Goal: Task Accomplishment & Management: Use online tool/utility

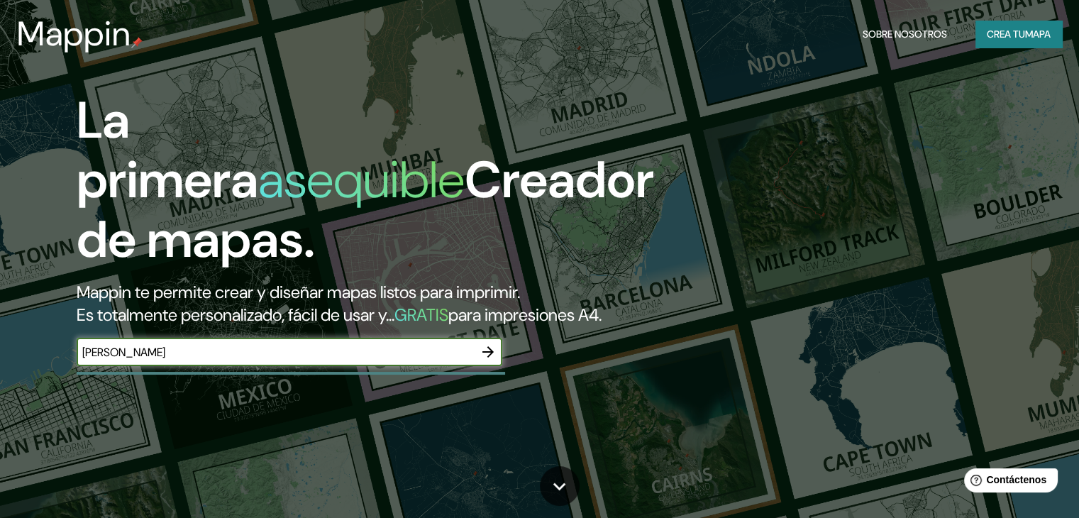
type input "[PERSON_NAME]"
click at [484, 360] on icon "button" at bounding box center [488, 351] width 17 height 17
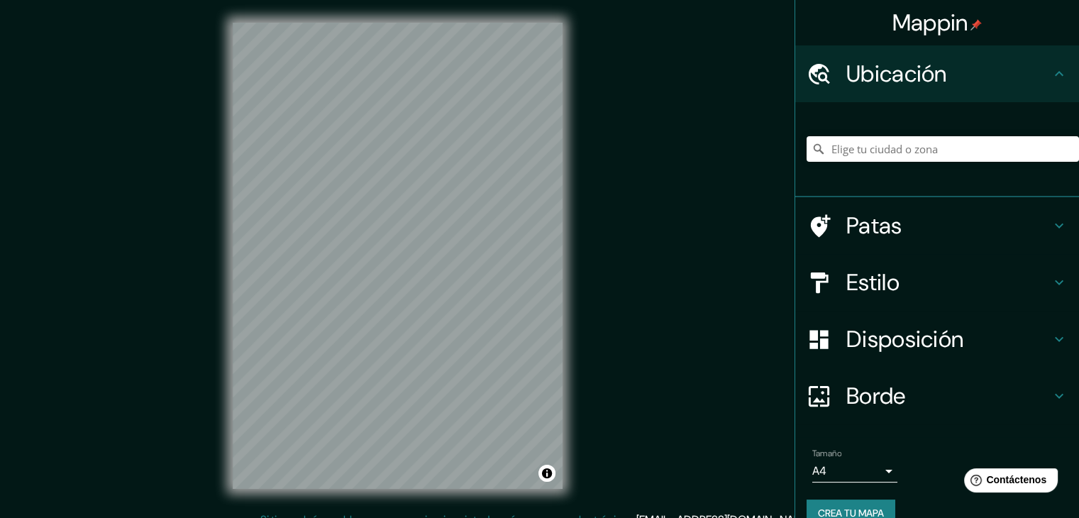
click at [889, 134] on div at bounding box center [943, 149] width 272 height 71
click at [879, 157] on input "Elige tu ciudad o zona" at bounding box center [943, 149] width 272 height 26
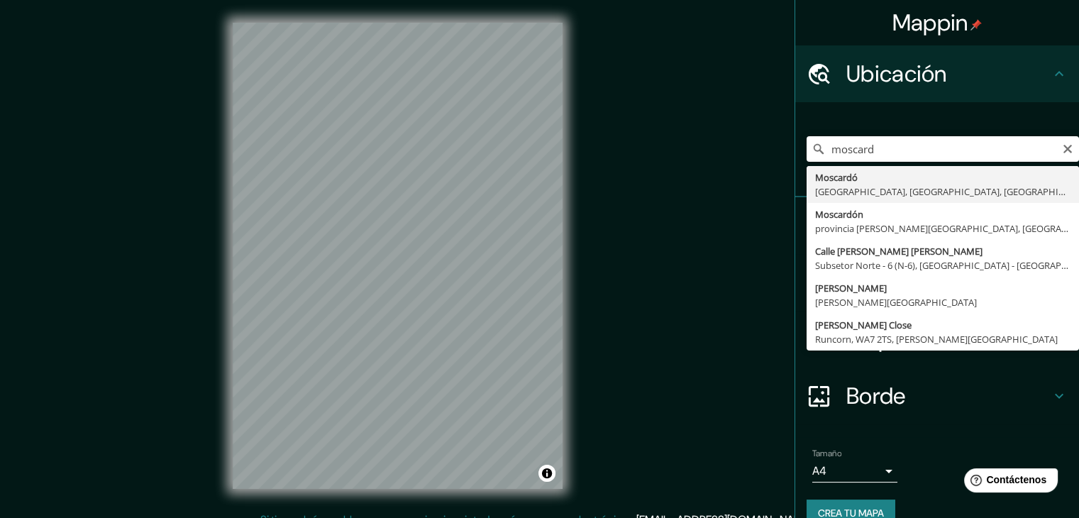
type input "[PERSON_NAME], [GEOGRAPHIC_DATA], [GEOGRAPHIC_DATA], [GEOGRAPHIC_DATA]"
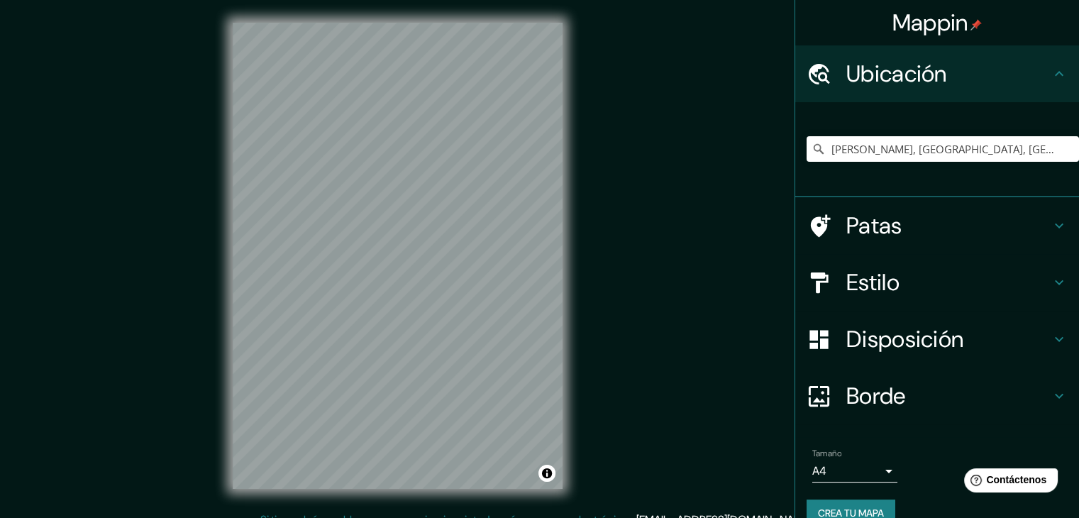
drag, startPoint x: 162, startPoint y: 317, endPoint x: 199, endPoint y: 265, distance: 64.6
click at [191, 268] on div "Mappin Ubicación [PERSON_NAME], [GEOGRAPHIC_DATA], [GEOGRAPHIC_DATA], [GEOGRAPH…" at bounding box center [539, 267] width 1079 height 534
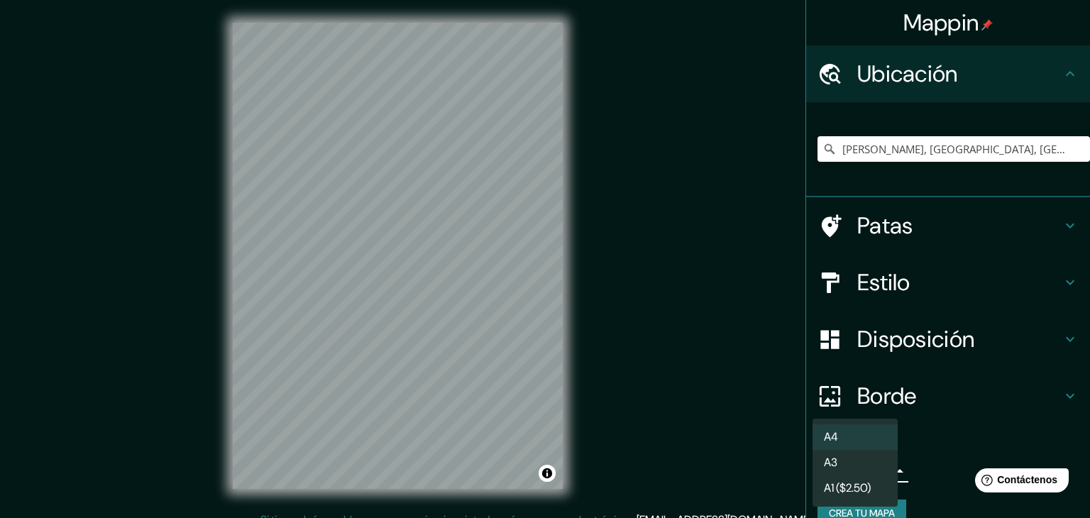
click at [851, 470] on body "Mappin Ubicación [PERSON_NAME], [GEOGRAPHIC_DATA], [GEOGRAPHIC_DATA], [GEOGRAPH…" at bounding box center [545, 259] width 1090 height 518
click at [844, 453] on li "A3" at bounding box center [854, 464] width 85 height 26
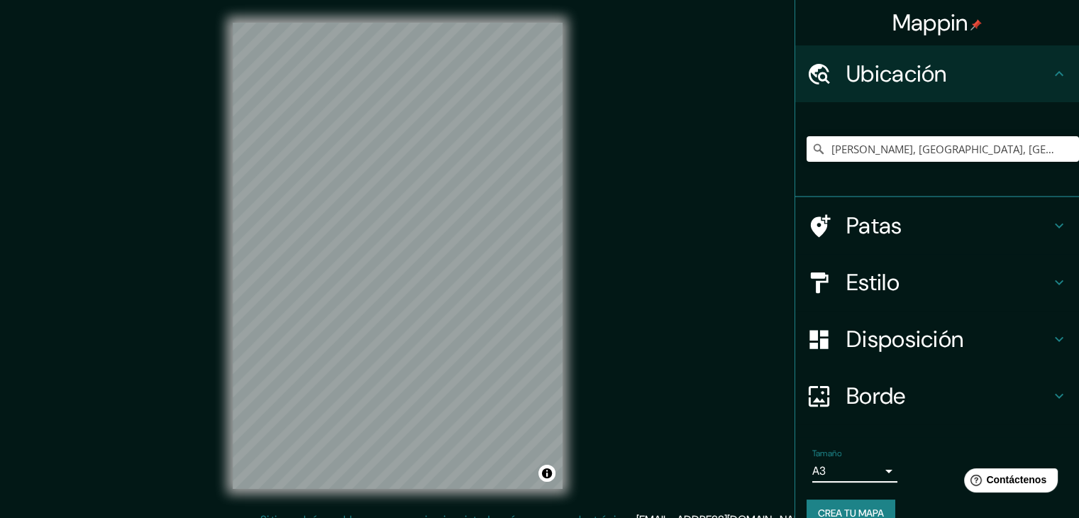
click at [856, 469] on body "Mappin Ubicación [PERSON_NAME], [GEOGRAPHIC_DATA], [GEOGRAPHIC_DATA], [GEOGRAPH…" at bounding box center [539, 259] width 1079 height 518
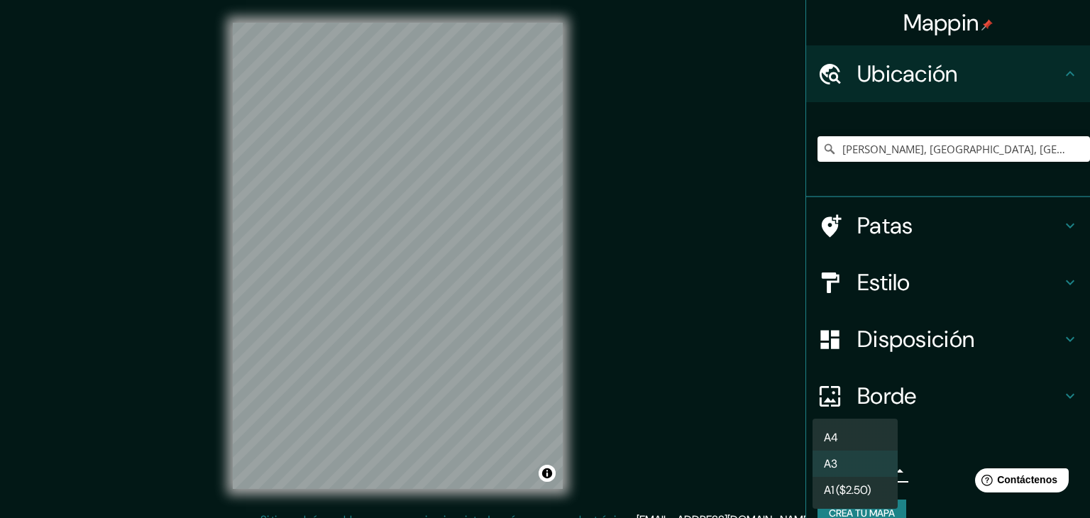
click at [846, 441] on li "A4" at bounding box center [854, 437] width 85 height 26
type input "single"
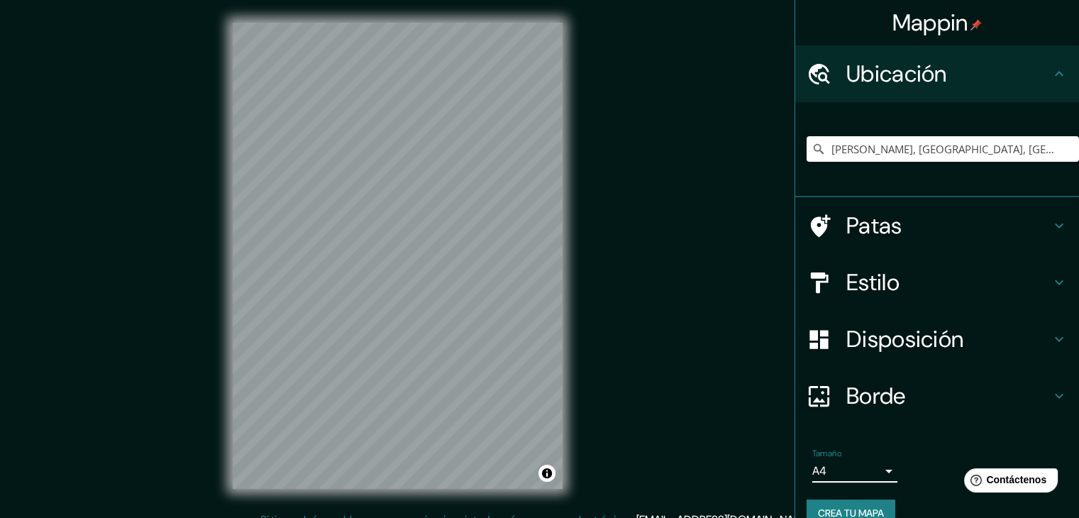
click at [927, 397] on h4 "Borde" at bounding box center [949, 396] width 204 height 28
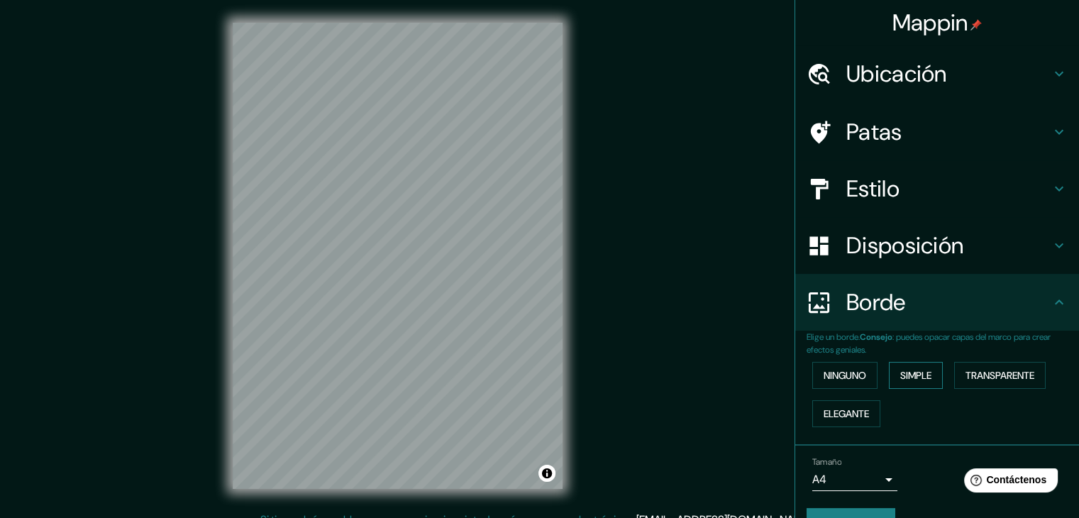
click at [902, 369] on font "Simple" at bounding box center [915, 375] width 31 height 13
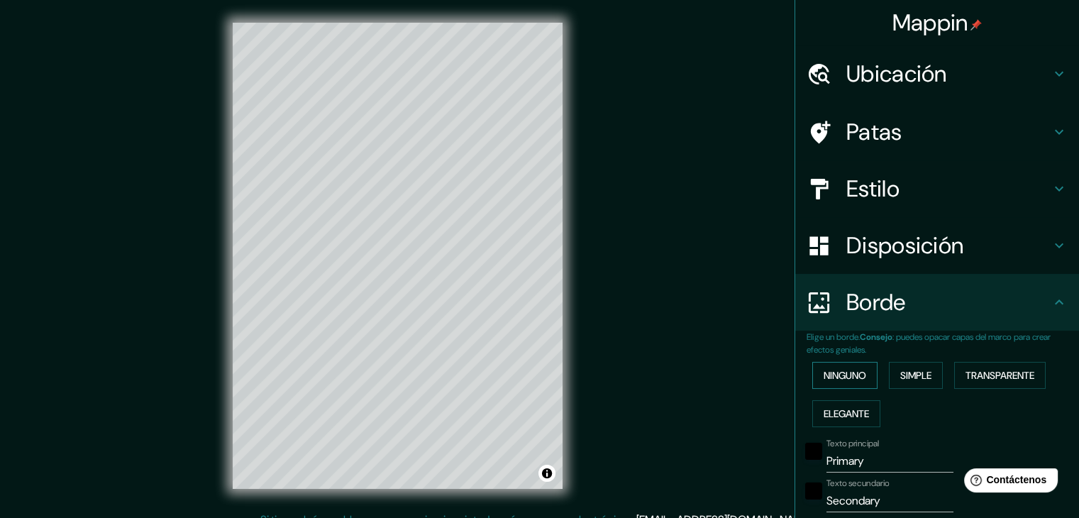
click at [824, 373] on font "Ninguno" at bounding box center [845, 375] width 43 height 13
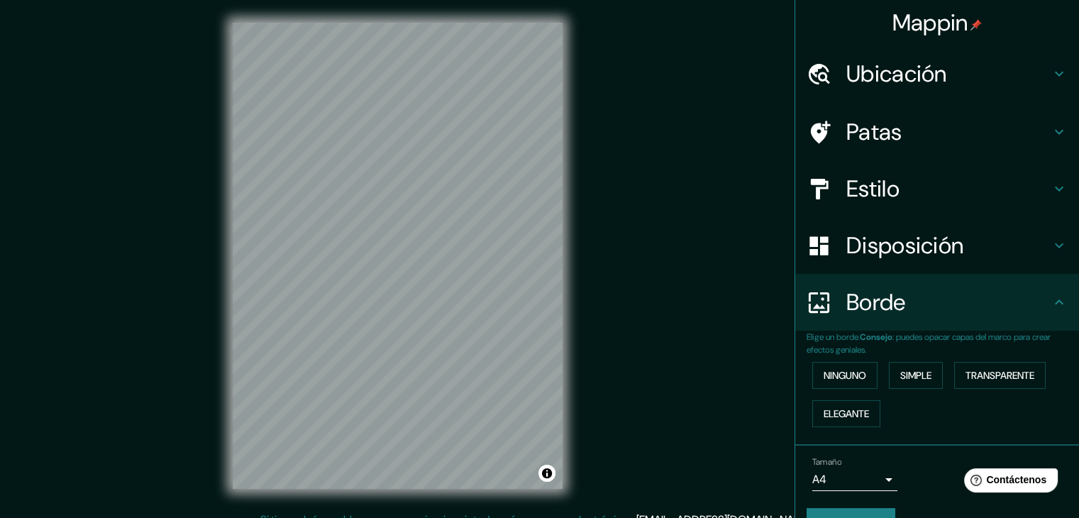
click at [922, 247] on font "Disposición" at bounding box center [905, 246] width 117 height 30
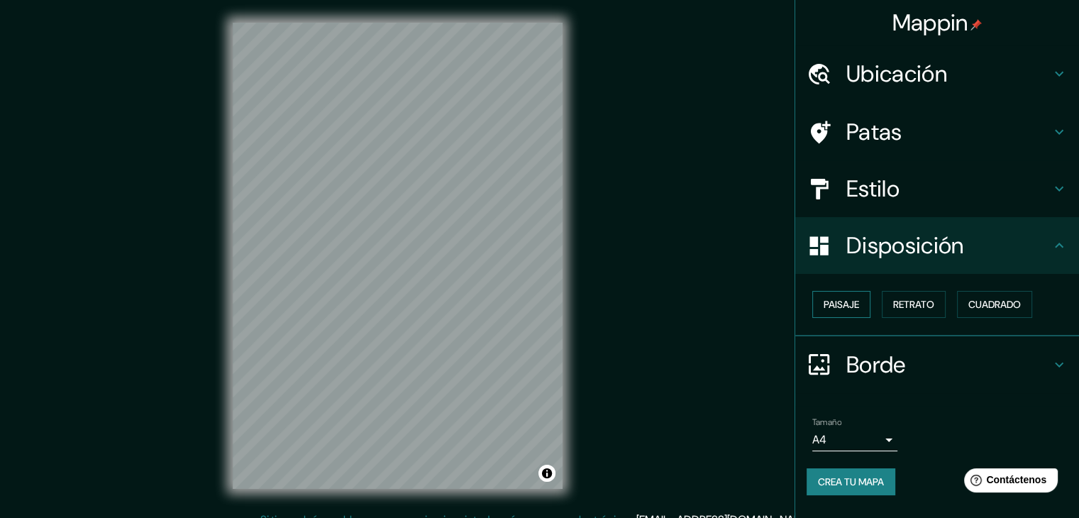
click at [845, 312] on font "Paisaje" at bounding box center [841, 304] width 35 height 18
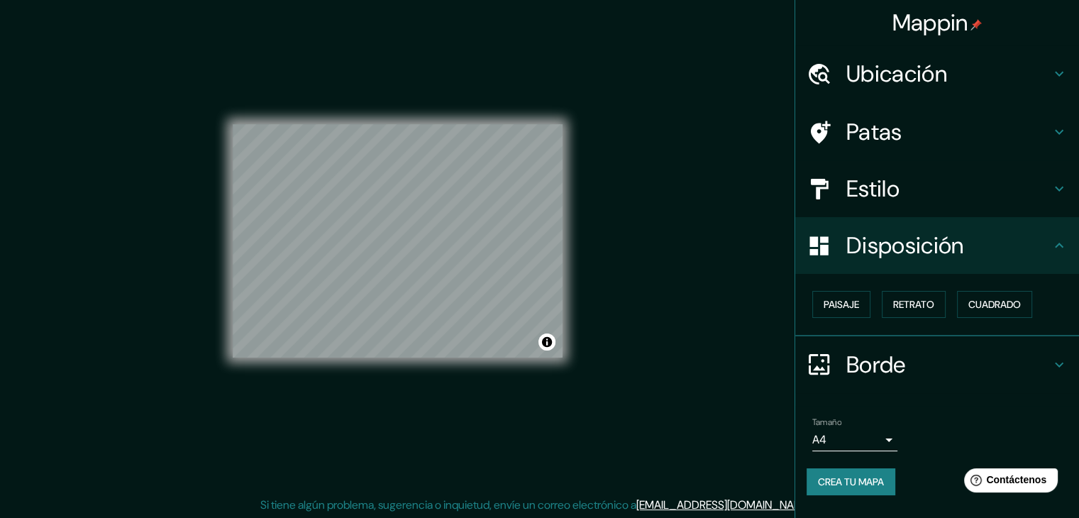
scroll to position [16, 0]
click at [995, 303] on font "Cuadrado" at bounding box center [995, 304] width 53 height 13
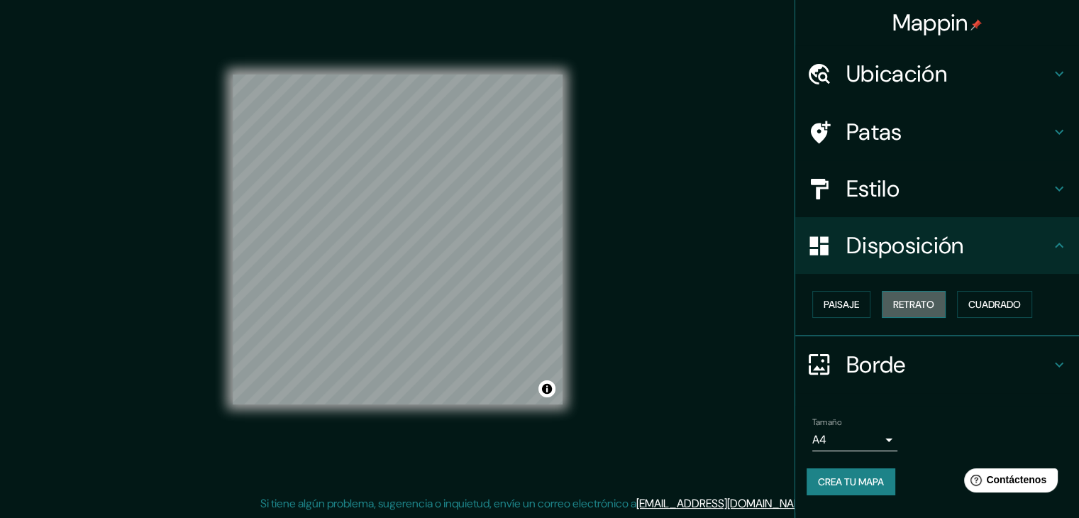
click at [904, 299] on font "Retrato" at bounding box center [913, 304] width 41 height 13
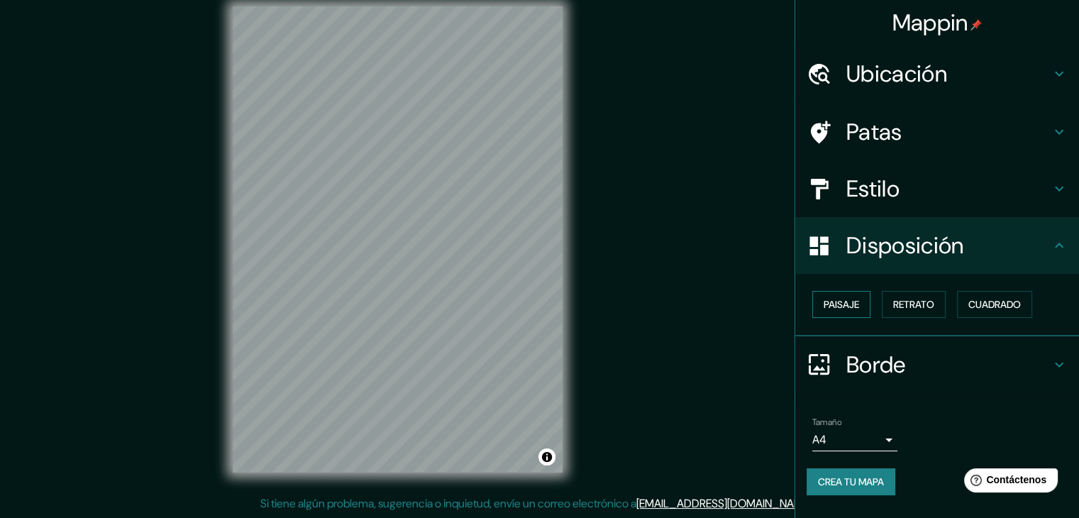
click at [857, 305] on font "Paisaje" at bounding box center [841, 304] width 35 height 13
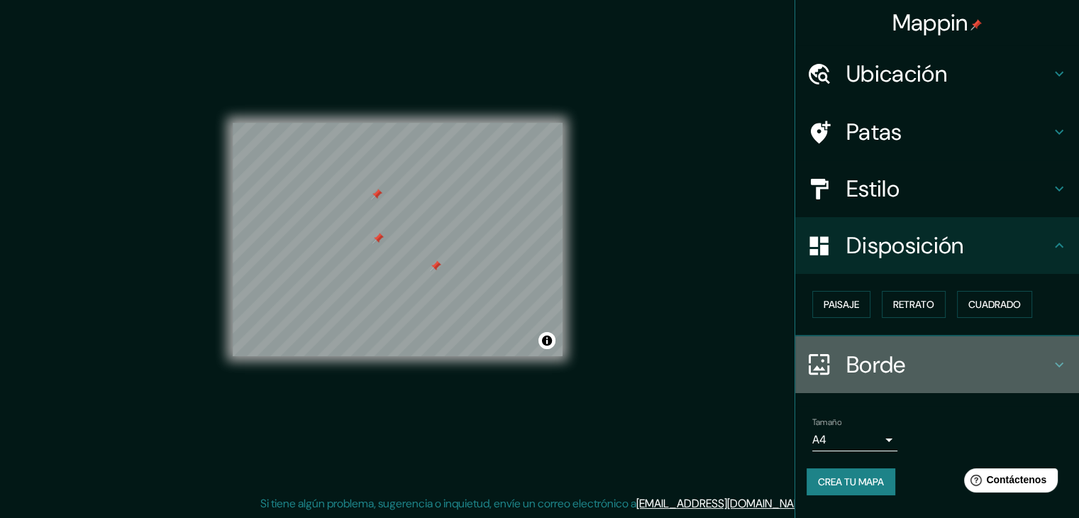
click at [970, 351] on h4 "Borde" at bounding box center [949, 365] width 204 height 28
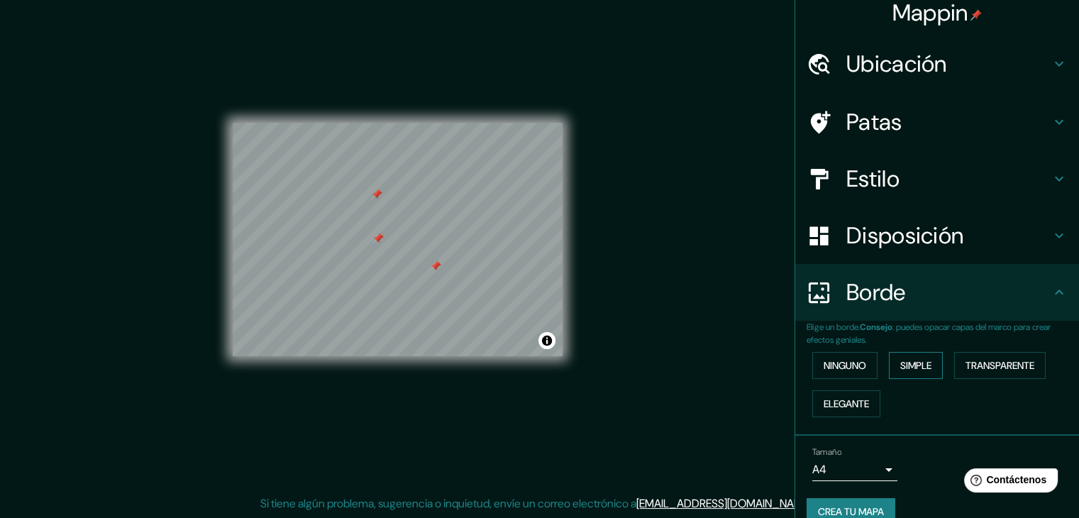
scroll to position [32, 0]
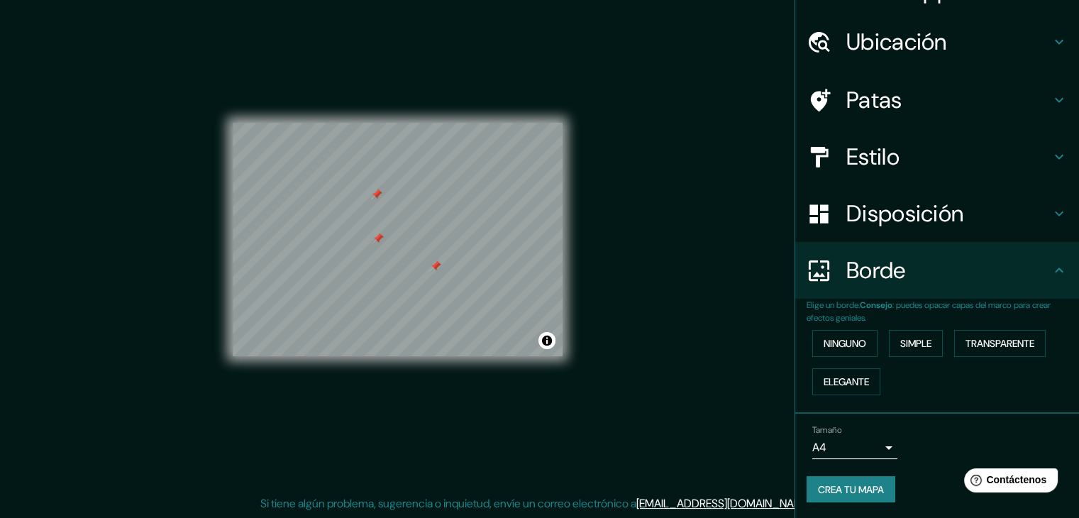
click at [959, 262] on h4 "Borde" at bounding box center [949, 270] width 204 height 28
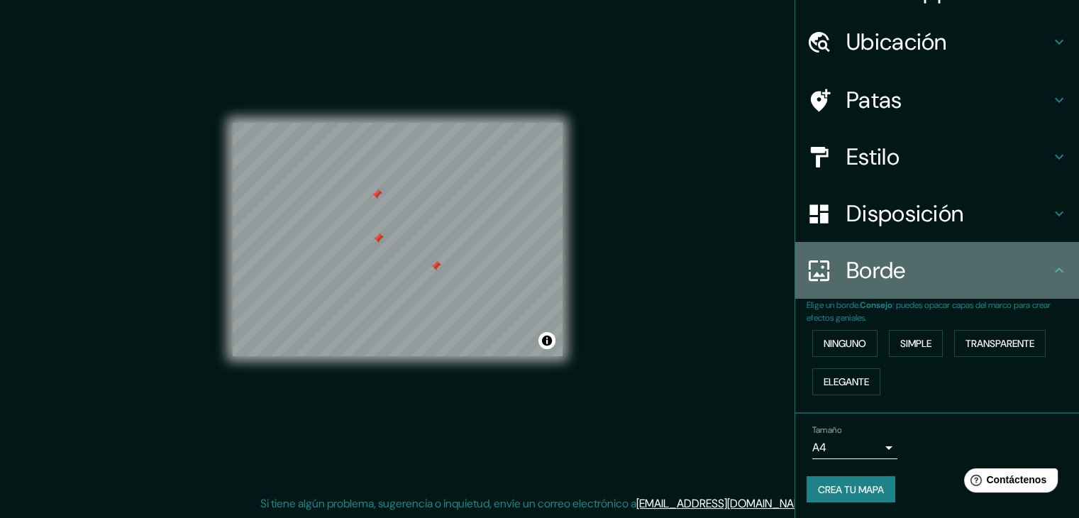
click at [1062, 262] on div "Borde" at bounding box center [937, 270] width 284 height 57
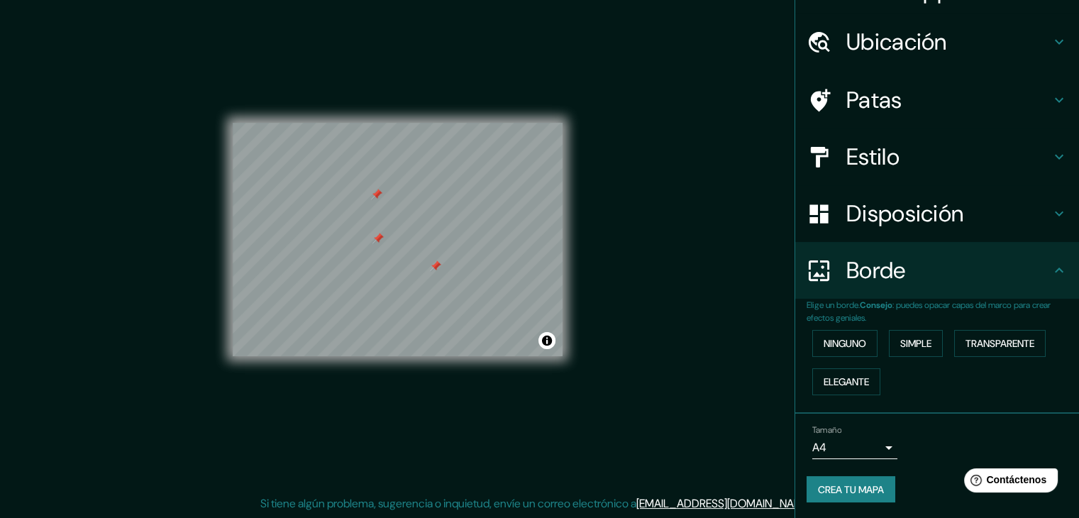
click at [1055, 270] on icon at bounding box center [1059, 270] width 9 height 5
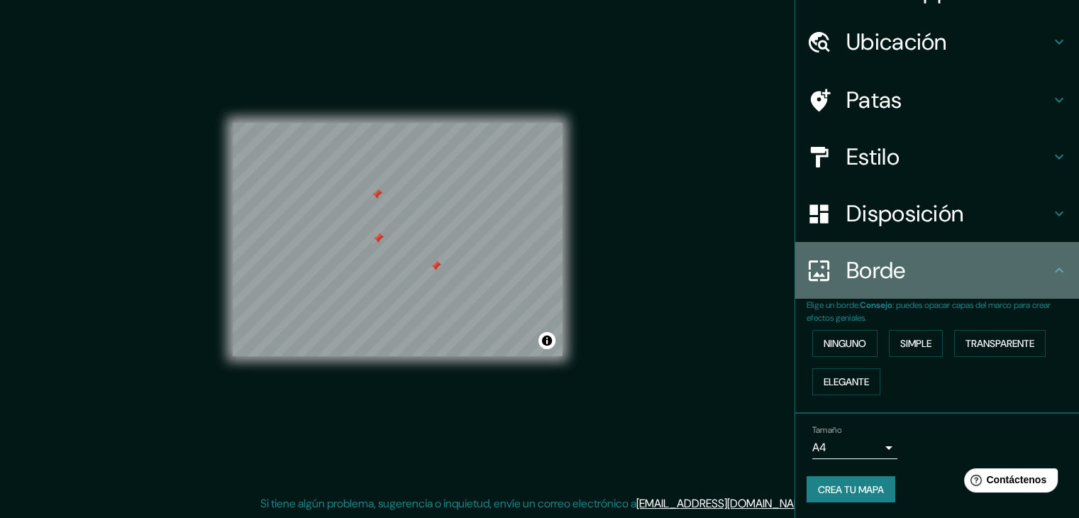
click at [1052, 262] on icon at bounding box center [1059, 270] width 17 height 17
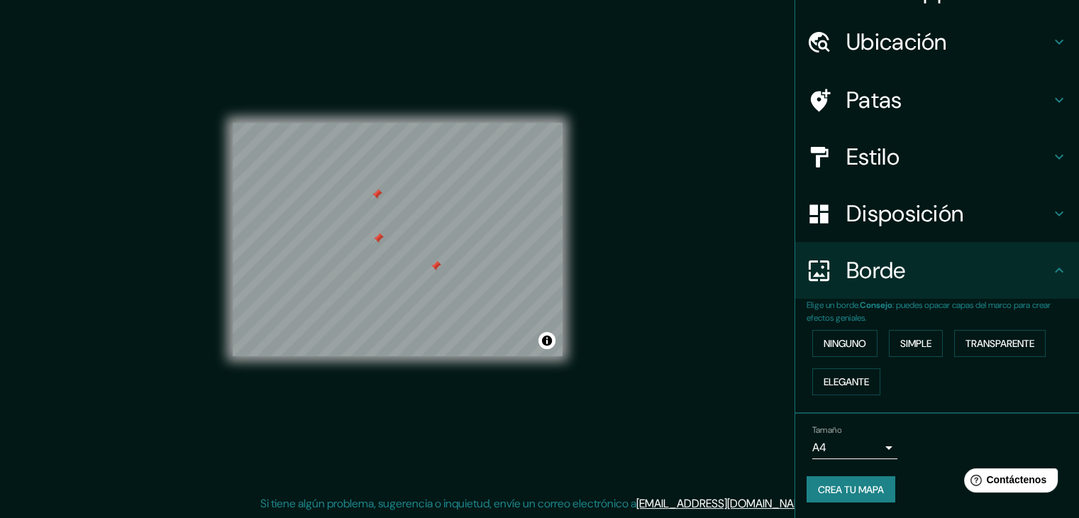
click at [1044, 225] on div "Disposición" at bounding box center [937, 213] width 284 height 57
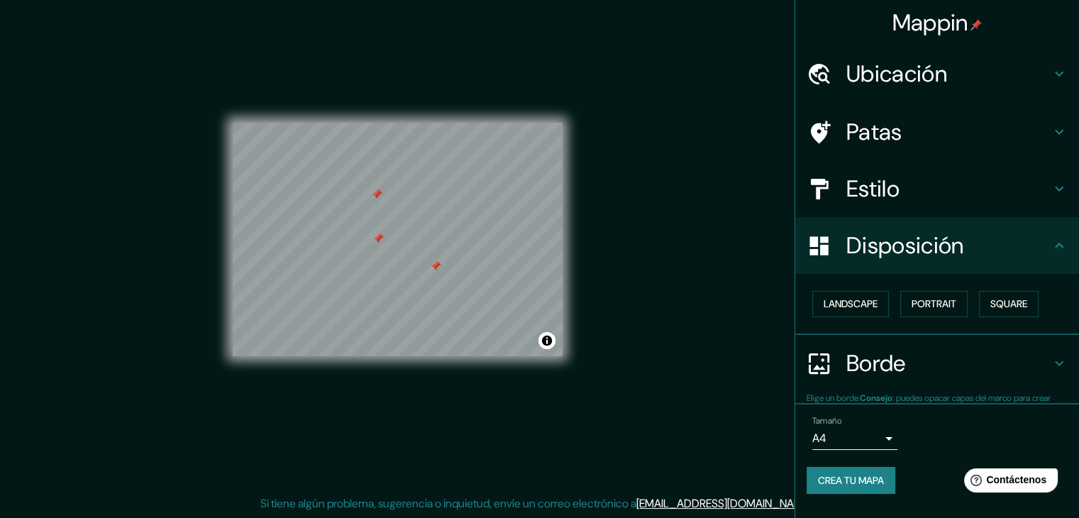
scroll to position [0, 0]
click at [966, 194] on h4 "Estilo" at bounding box center [949, 189] width 204 height 28
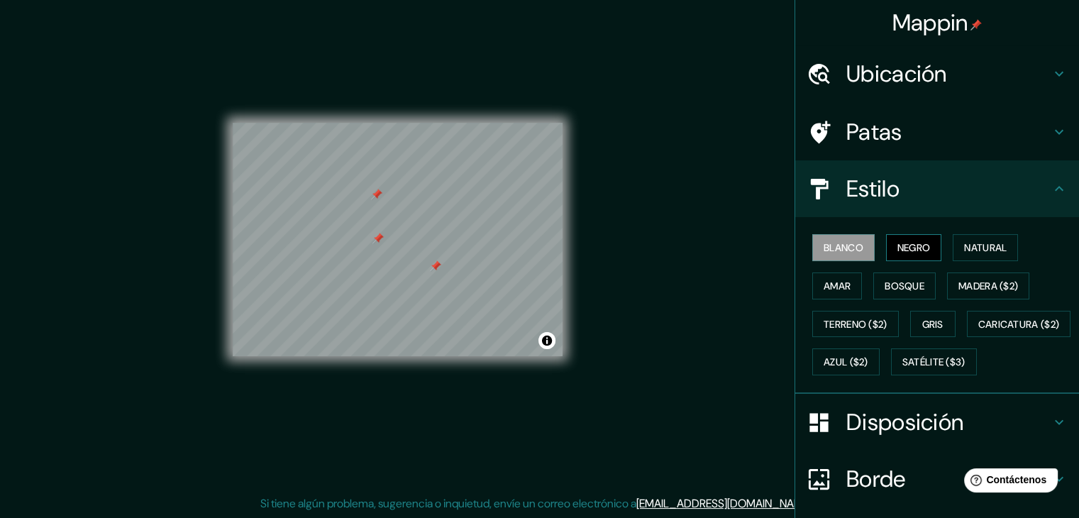
click at [903, 249] on font "Negro" at bounding box center [914, 247] width 33 height 13
click at [964, 248] on font "Natural" at bounding box center [985, 247] width 43 height 13
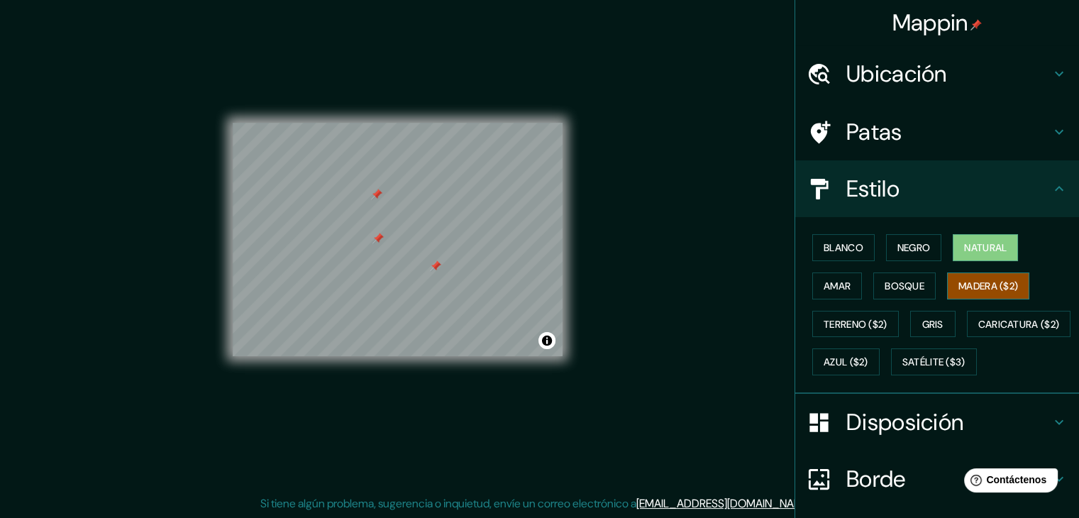
click at [976, 286] on font "Madera ($2)" at bounding box center [989, 286] width 60 height 13
click at [928, 321] on div "Blanco Negro Natural Amar Bosque Madera ($2) Terreno ($2) Gris Caricatura ($2) …" at bounding box center [943, 304] width 272 height 153
click at [933, 326] on font "Gris" at bounding box center [932, 324] width 21 height 13
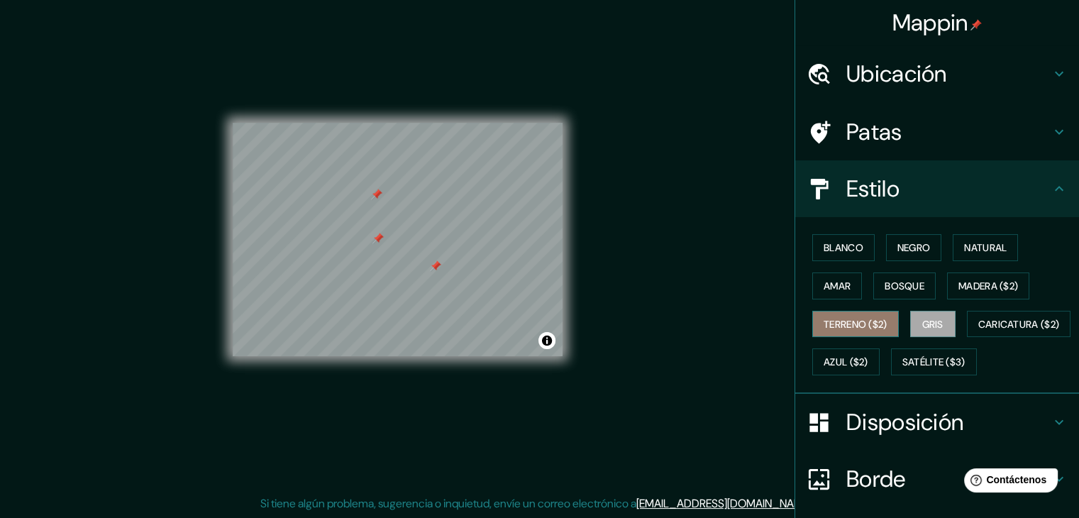
click at [861, 324] on font "Terreno ($2)" at bounding box center [856, 324] width 64 height 13
click at [836, 283] on font "Amar" at bounding box center [837, 286] width 27 height 13
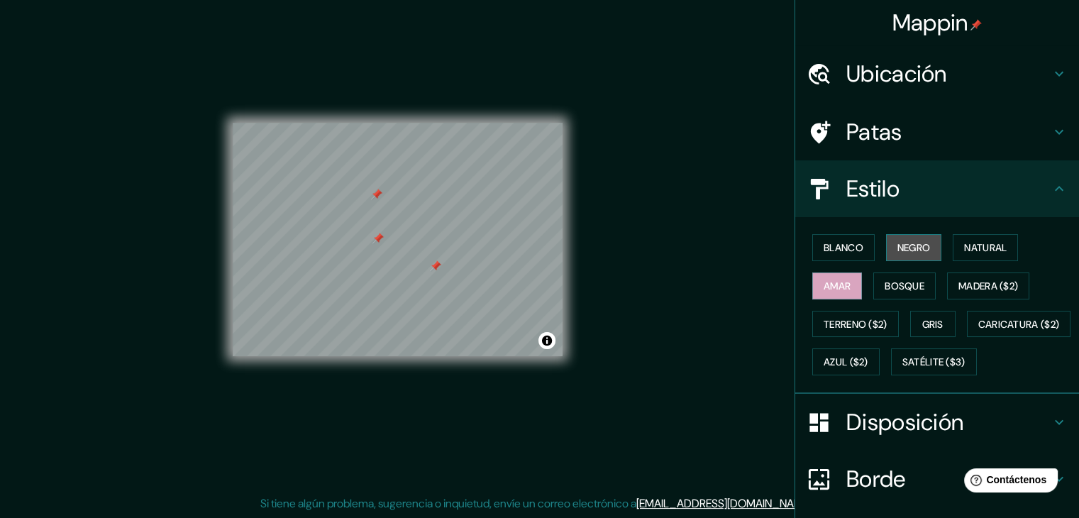
click at [903, 254] on font "Negro" at bounding box center [914, 247] width 33 height 18
click at [908, 280] on font "Bosque" at bounding box center [905, 286] width 40 height 13
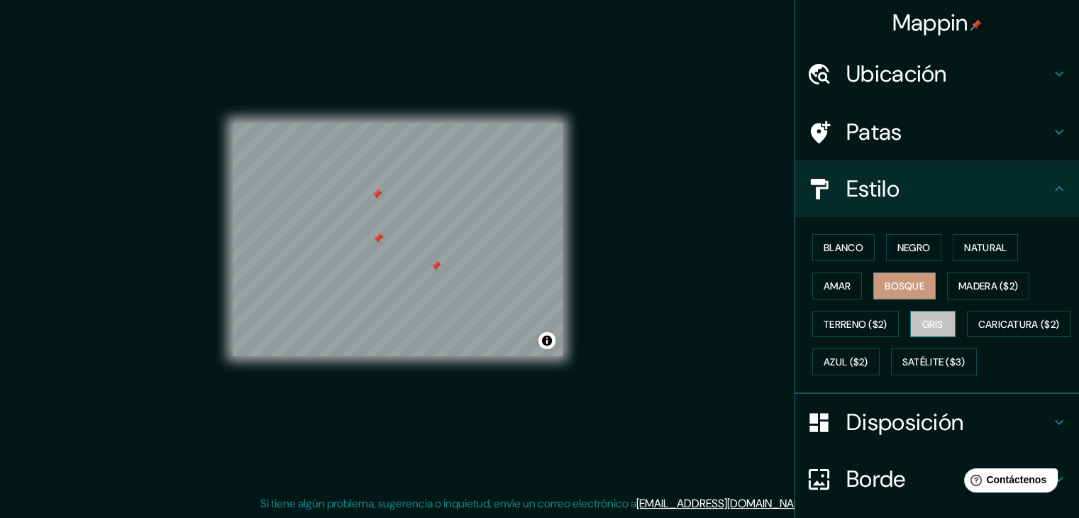
click at [926, 313] on button "Gris" at bounding box center [932, 324] width 45 height 27
click at [889, 283] on font "Bosque" at bounding box center [905, 286] width 40 height 13
click at [905, 253] on font "Negro" at bounding box center [914, 247] width 33 height 18
click at [886, 286] on font "Bosque" at bounding box center [905, 286] width 40 height 13
click at [827, 256] on button "Blanco" at bounding box center [843, 247] width 62 height 27
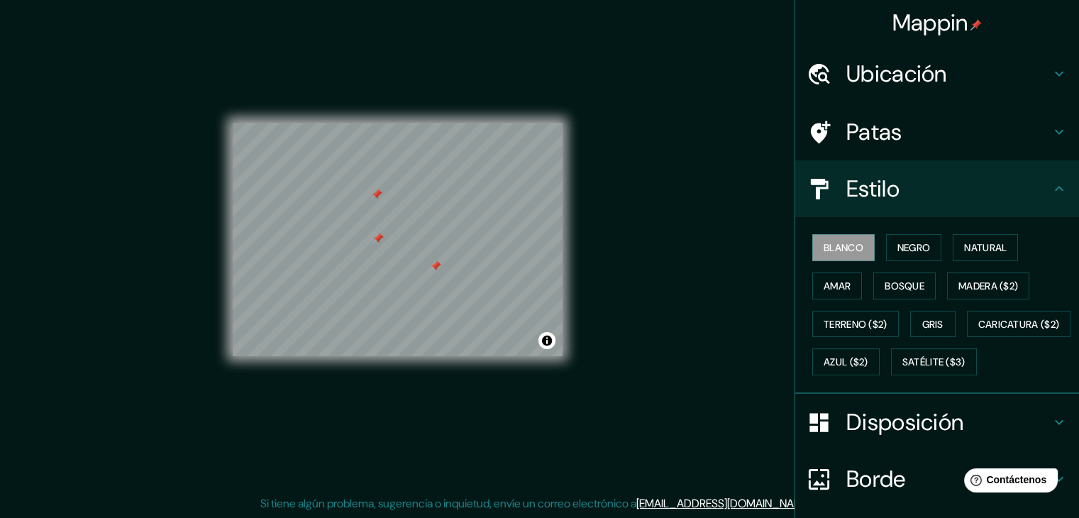
click at [911, 140] on h4 "Patas" at bounding box center [949, 132] width 204 height 28
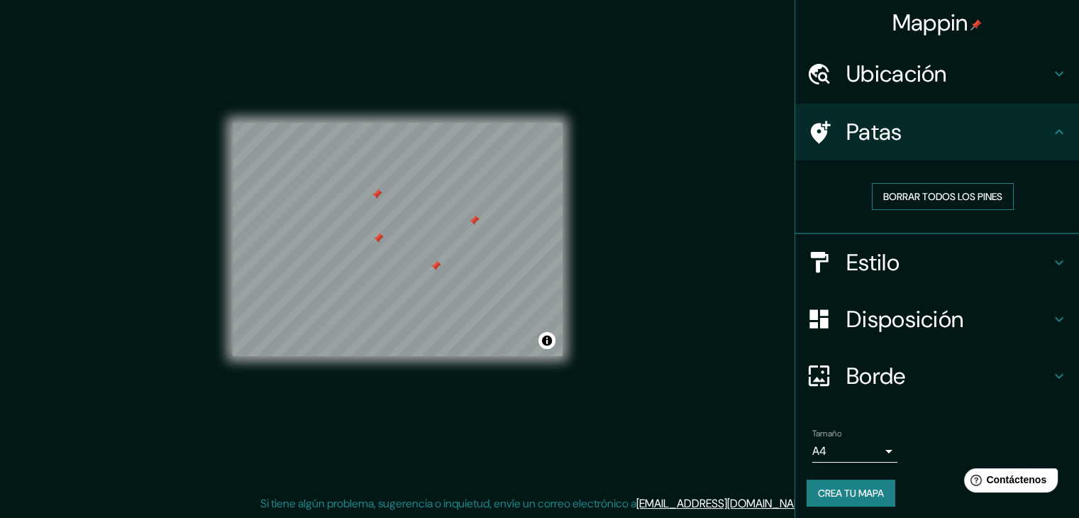
click at [900, 192] on font "Borrar todos los pines" at bounding box center [942, 196] width 119 height 13
click at [880, 76] on font "Ubicación" at bounding box center [897, 74] width 101 height 30
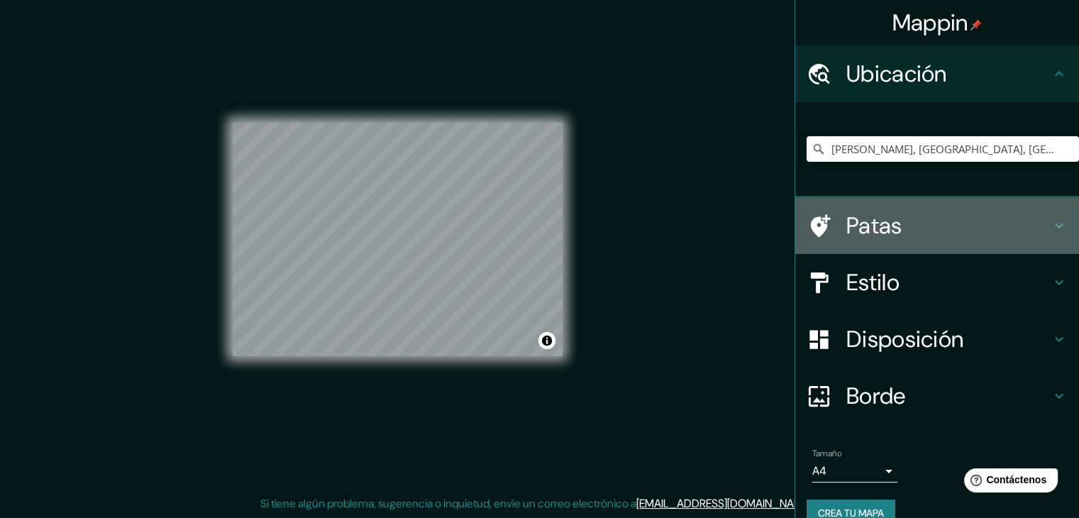
click at [900, 220] on h4 "Patas" at bounding box center [949, 225] width 204 height 28
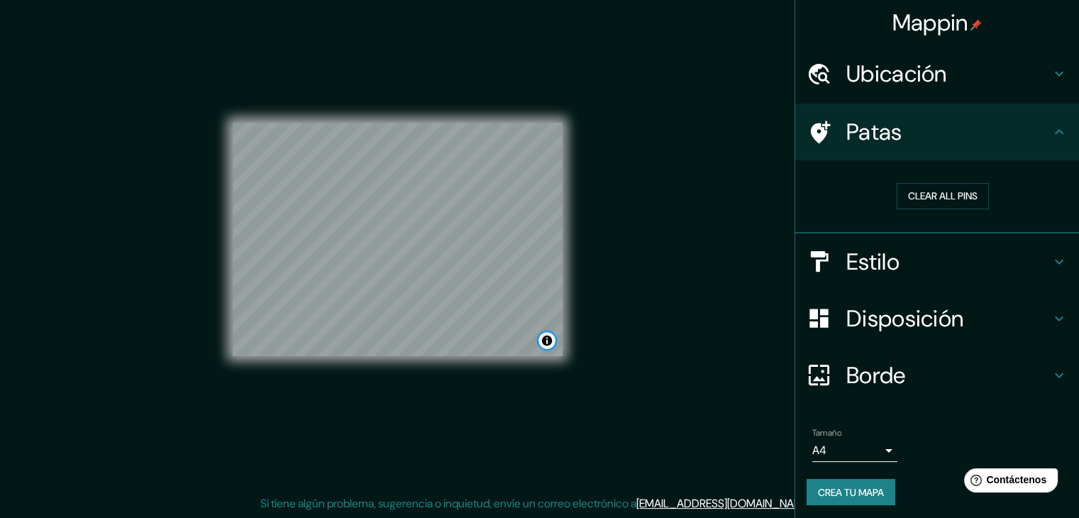
click at [546, 340] on button "Activar o desactivar atribución" at bounding box center [547, 340] width 17 height 17
click at [546, 341] on button "Activar o desactivar atribución" at bounding box center [547, 340] width 17 height 17
click at [864, 495] on font "Crea tu mapa" at bounding box center [851, 492] width 66 height 13
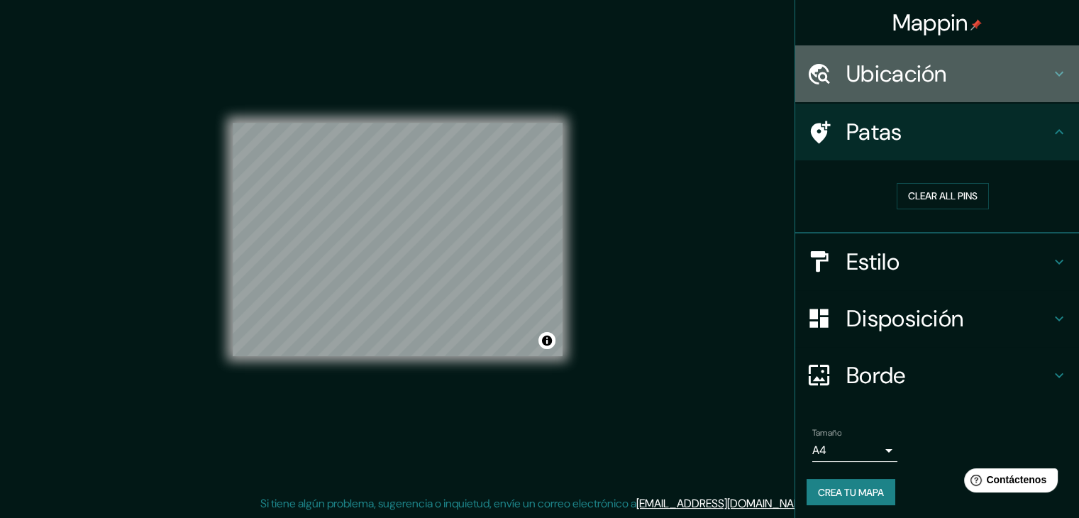
click at [938, 87] on div "Ubicación" at bounding box center [937, 73] width 284 height 57
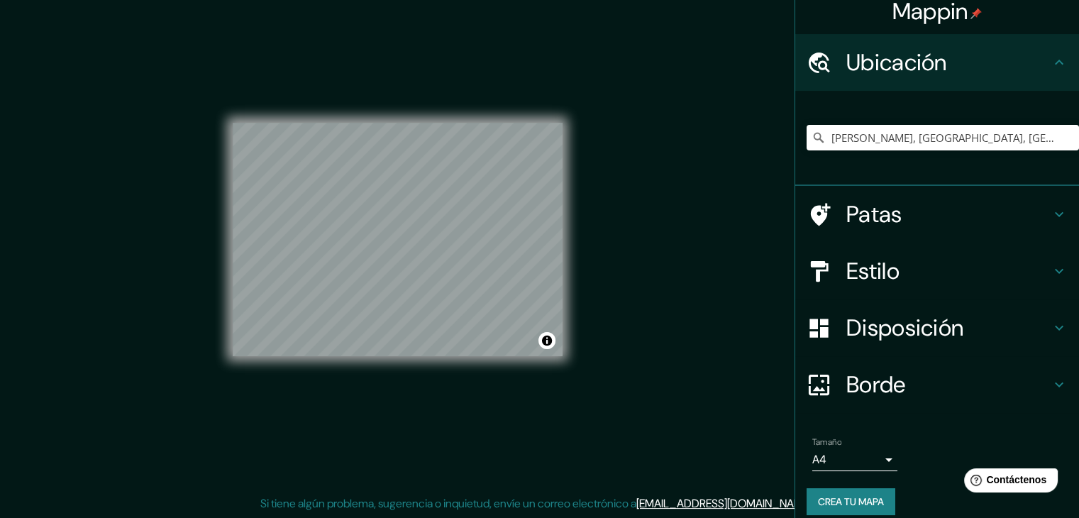
scroll to position [25, 0]
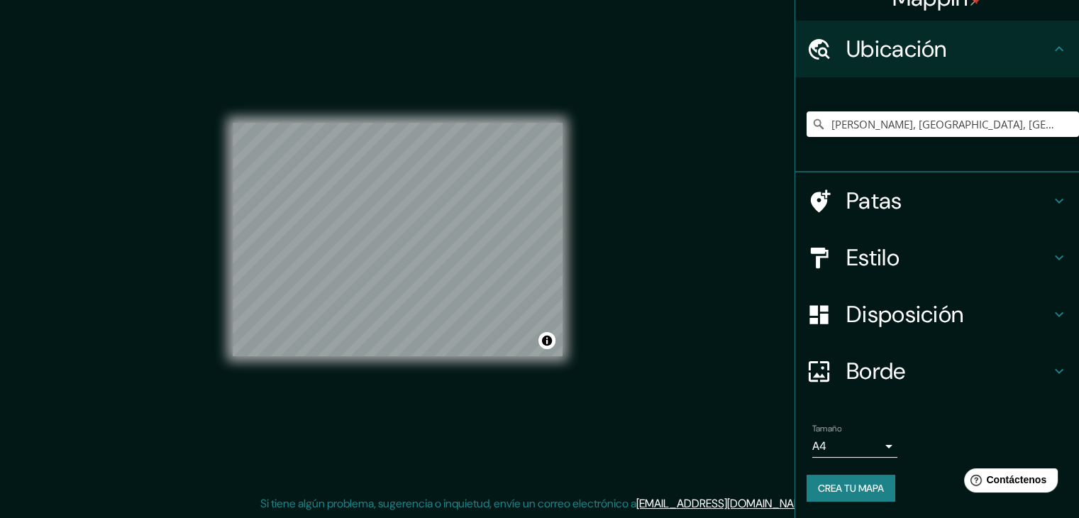
click at [742, 143] on div "Mappin Ubicación [PERSON_NAME], [GEOGRAPHIC_DATA], [GEOGRAPHIC_DATA], [GEOGRAPH…" at bounding box center [539, 251] width 1079 height 534
click at [851, 483] on font "Crea tu mapa" at bounding box center [851, 488] width 66 height 13
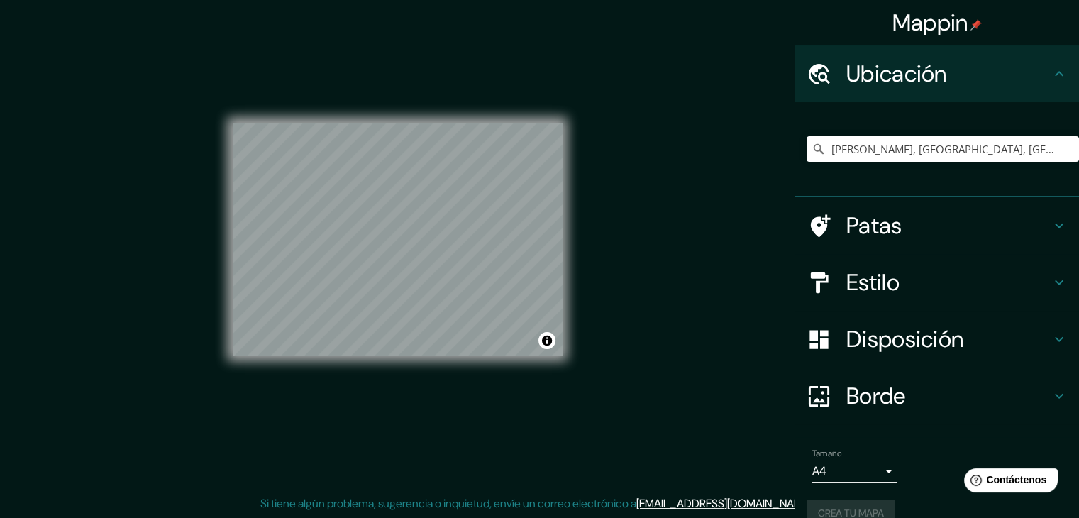
click at [993, 27] on div "Mappin" at bounding box center [937, 22] width 284 height 45
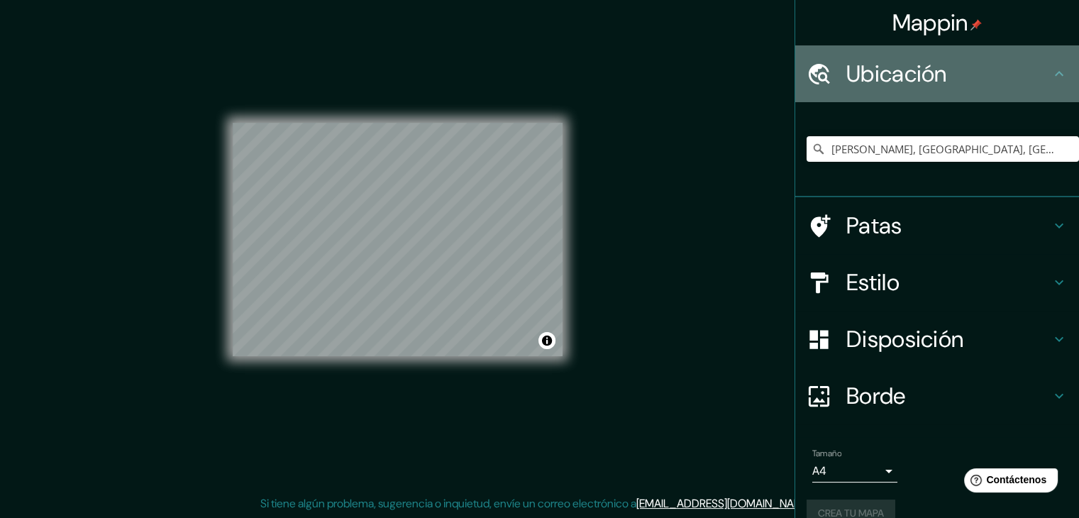
click at [1022, 86] on h4 "Ubicación" at bounding box center [949, 74] width 204 height 28
click at [1051, 81] on icon at bounding box center [1059, 73] width 17 height 17
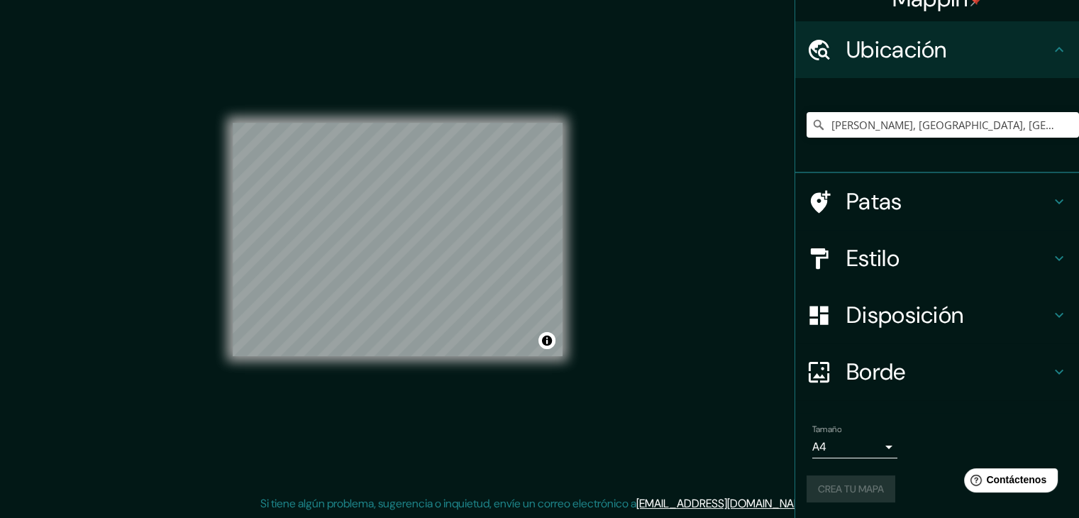
scroll to position [25, 0]
click at [736, 427] on div "Mappin Ubicación [PERSON_NAME], [GEOGRAPHIC_DATA], [GEOGRAPHIC_DATA], [GEOGRAPH…" at bounding box center [539, 251] width 1079 height 534
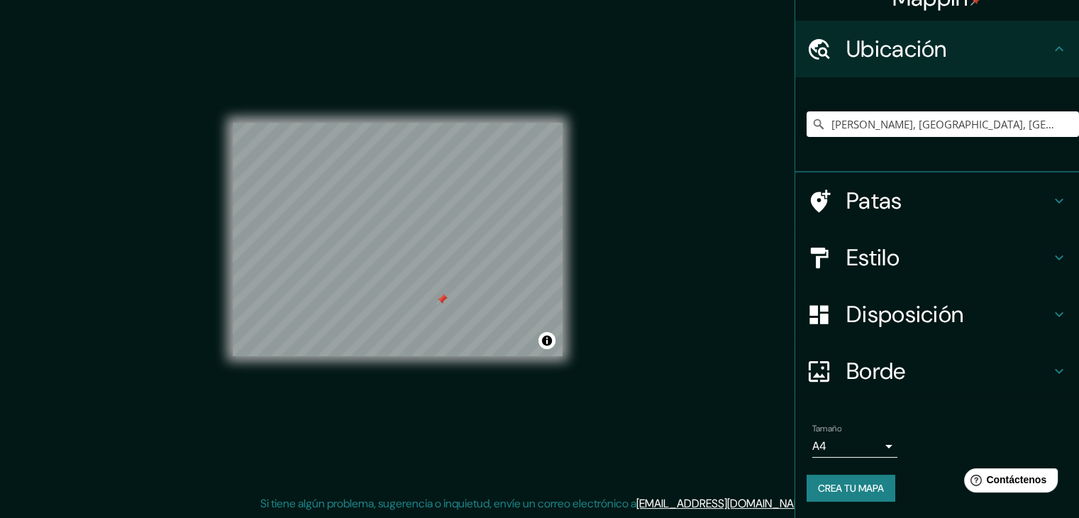
click at [846, 479] on font "Crea tu mapa" at bounding box center [851, 488] width 66 height 18
click at [654, 158] on div "Mappin Ubicación [PERSON_NAME], [GEOGRAPHIC_DATA], [GEOGRAPHIC_DATA], [GEOGRAPH…" at bounding box center [539, 251] width 1079 height 534
click at [1052, 377] on icon at bounding box center [1059, 371] width 17 height 17
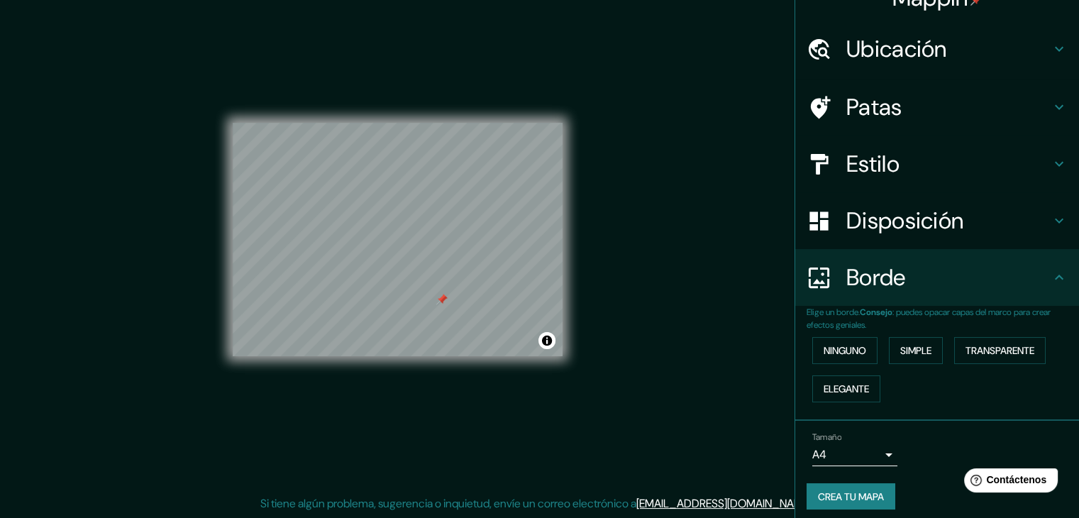
scroll to position [32, 0]
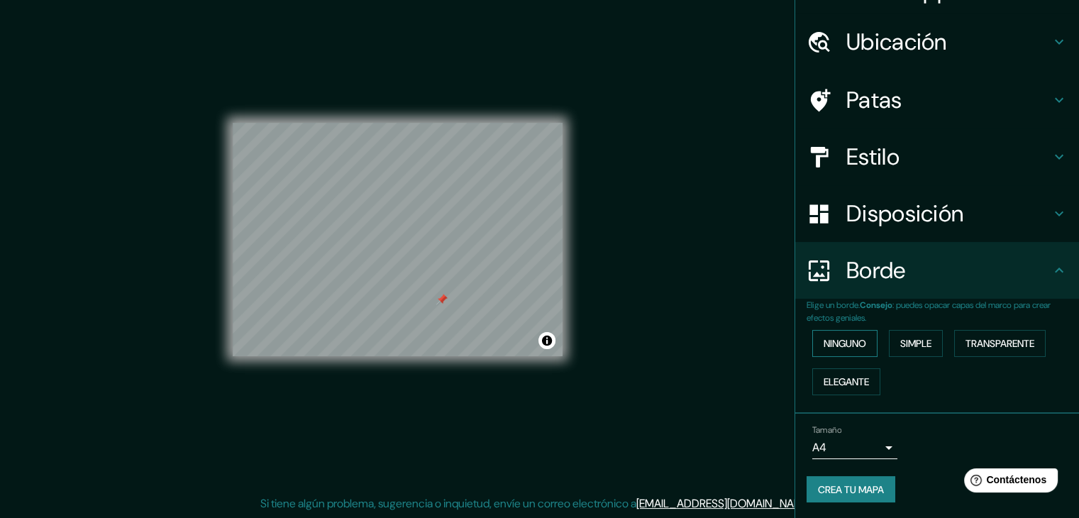
click at [849, 346] on font "Ninguno" at bounding box center [845, 343] width 43 height 13
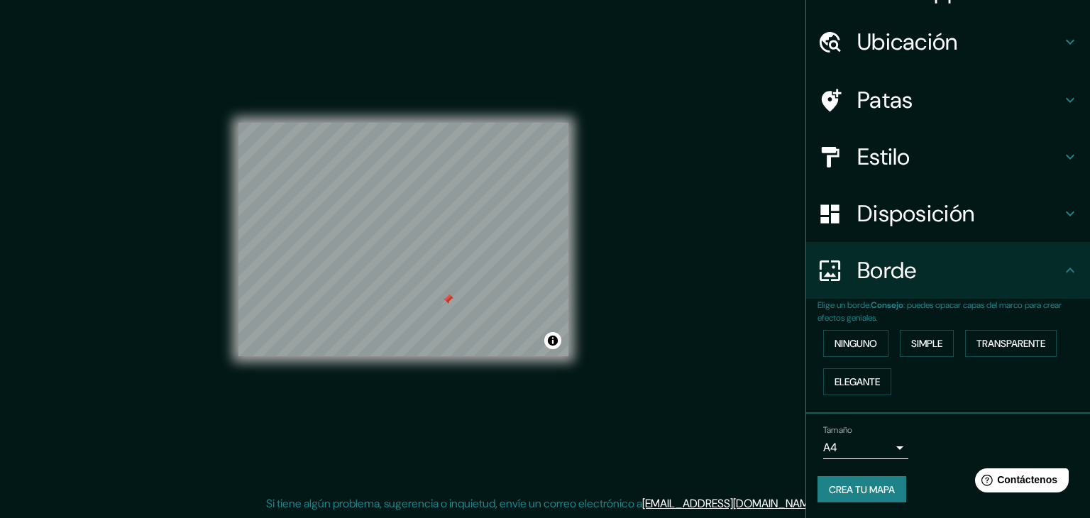
click at [873, 451] on body "Mappin Ubicación [PERSON_NAME], [GEOGRAPHIC_DATA], [GEOGRAPHIC_DATA], [GEOGRAPH…" at bounding box center [545, 243] width 1090 height 518
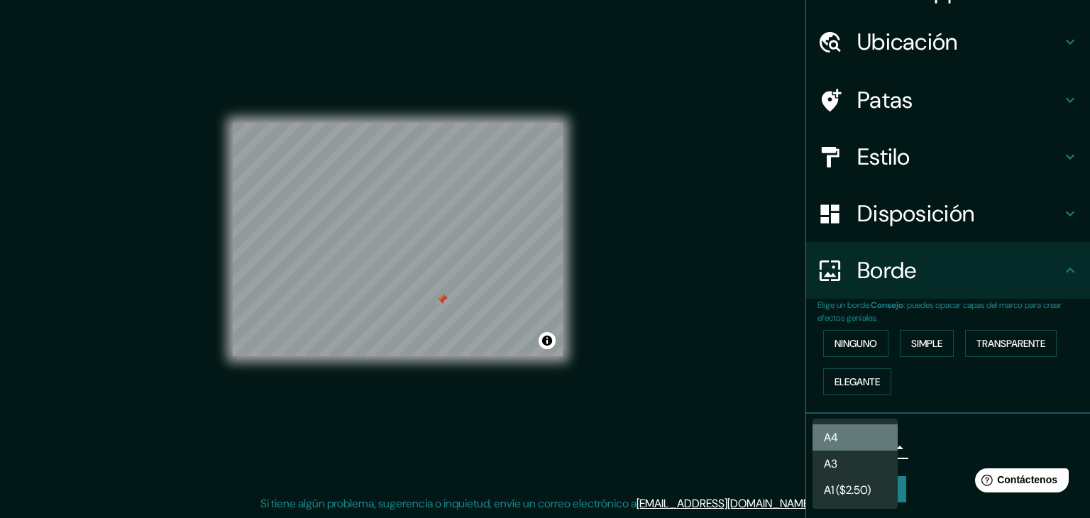
click at [851, 441] on li "A4" at bounding box center [854, 437] width 85 height 26
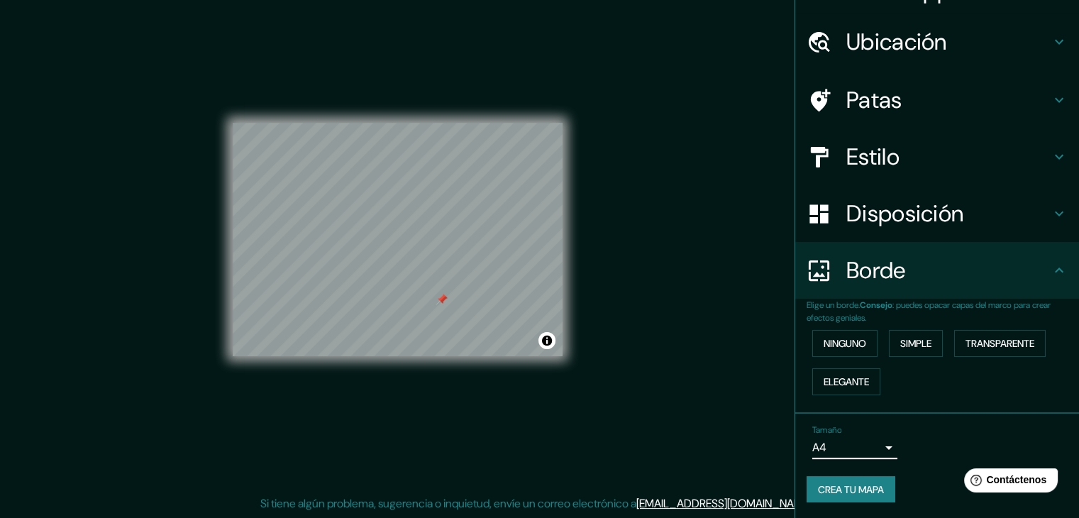
click at [852, 480] on font "Crea tu mapa" at bounding box center [851, 489] width 66 height 18
